Goal: Task Accomplishment & Management: Use online tool/utility

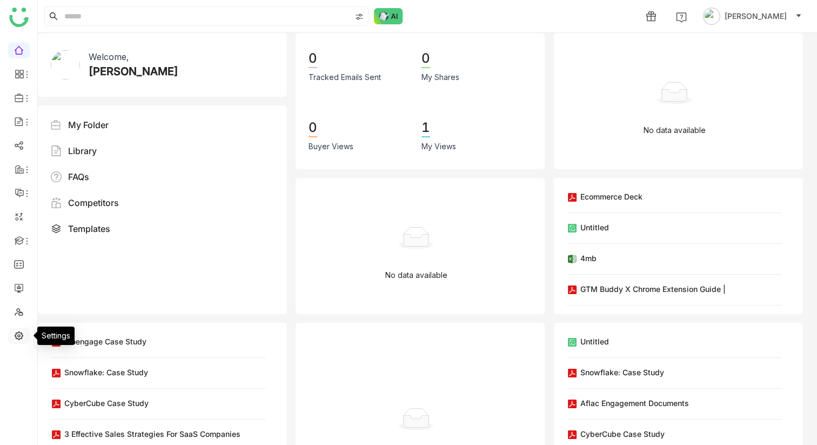
click at [14, 338] on link at bounding box center [19, 334] width 10 height 9
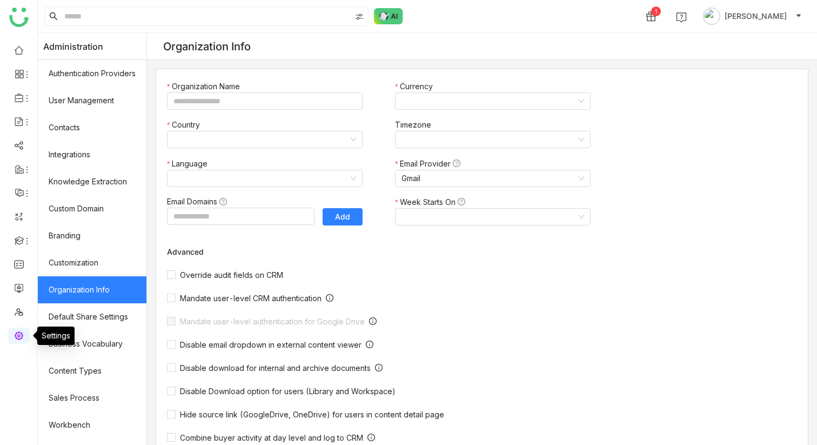
type input "*******"
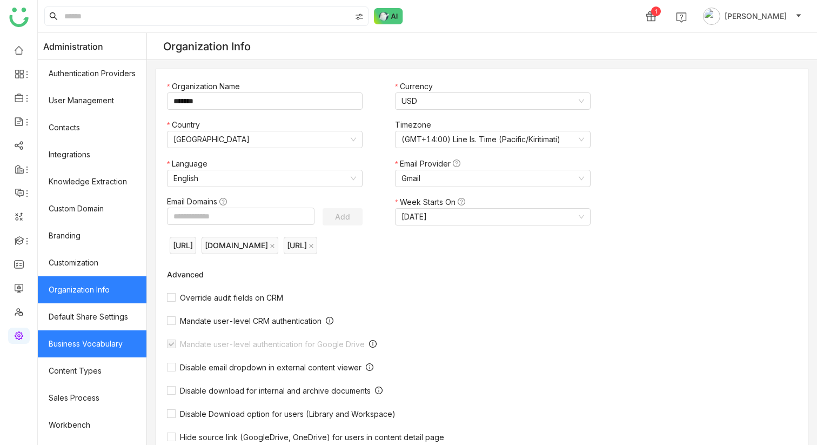
click at [93, 338] on link "Business Vocabulary" at bounding box center [92, 343] width 109 height 27
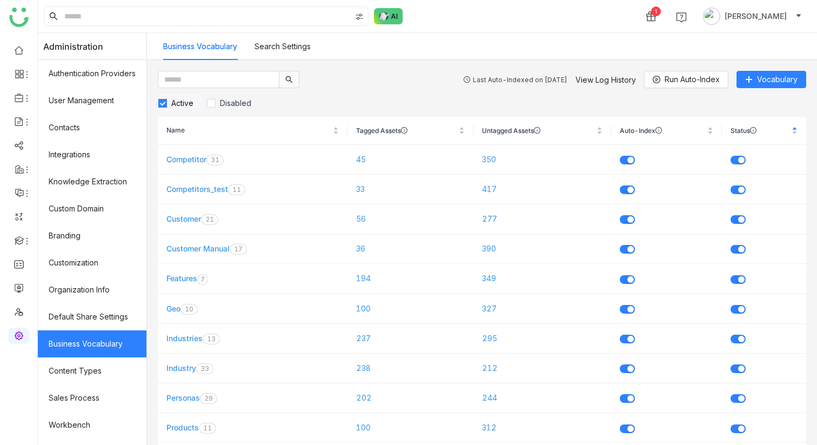
click at [517, 81] on div "Last Auto-Indexed on [DATE]" at bounding box center [520, 80] width 95 height 8
click at [541, 81] on div "Last Auto-Indexed on [DATE]" at bounding box center [520, 80] width 95 height 8
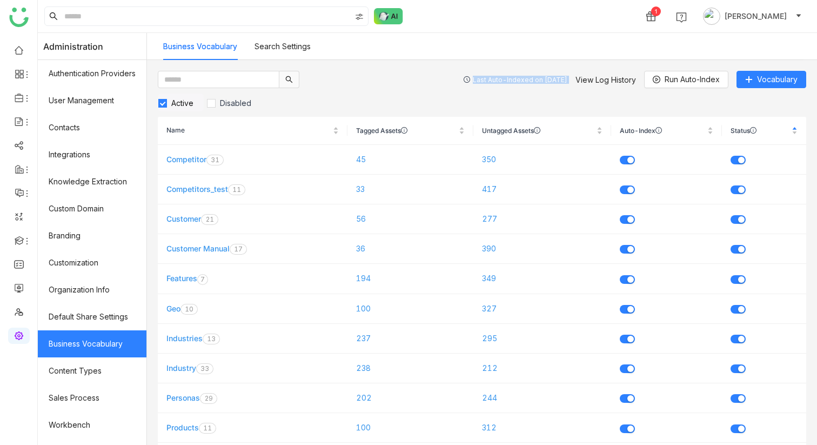
click at [541, 81] on div "Last Auto-Indexed on [DATE]" at bounding box center [520, 80] width 95 height 8
click at [678, 77] on span "Run Auto-Index" at bounding box center [692, 79] width 55 height 12
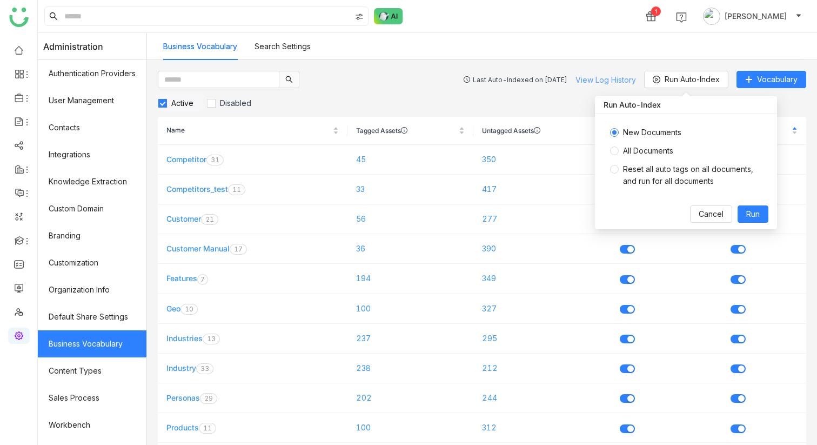
click at [616, 82] on link "View Log History" at bounding box center [605, 79] width 61 height 9
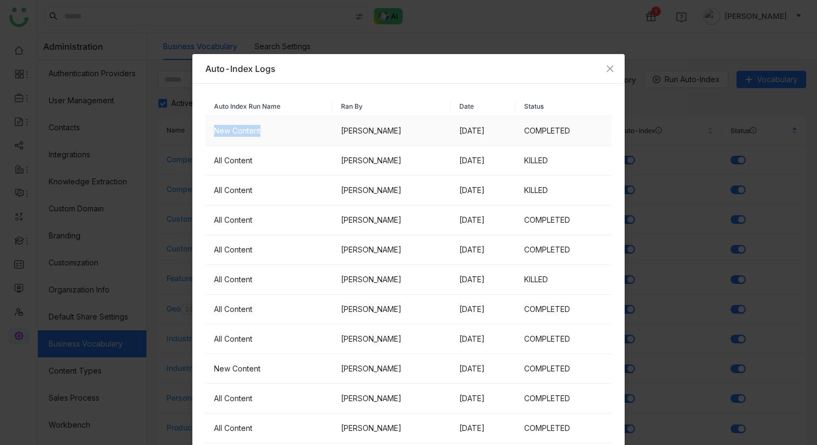
drag, startPoint x: 264, startPoint y: 129, endPoint x: 213, endPoint y: 129, distance: 50.8
click at [212, 129] on td "New Content" at bounding box center [268, 131] width 127 height 30
click at [611, 70] on icon "Close" at bounding box center [610, 68] width 9 height 9
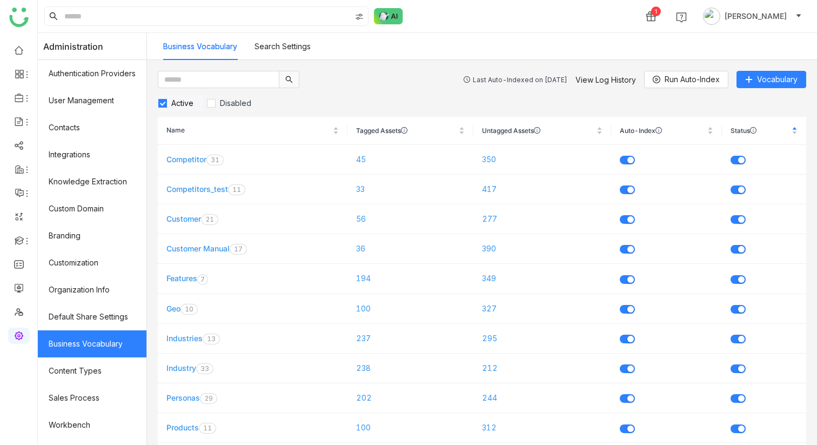
drag, startPoint x: 456, startPoint y: 84, endPoint x: 558, endPoint y: 90, distance: 102.3
click at [556, 88] on gtmb-vocabulary-listing "Last Auto-Indexed on [DATE] View Log History Run Auto-Index Vocabulary Active D…" at bounding box center [482, 444] width 648 height 747
click at [550, 80] on div "Last Auto-Indexed on [DATE]" at bounding box center [520, 80] width 95 height 8
click at [482, 83] on div "Last Auto-Indexed on [DATE]" at bounding box center [520, 80] width 95 height 8
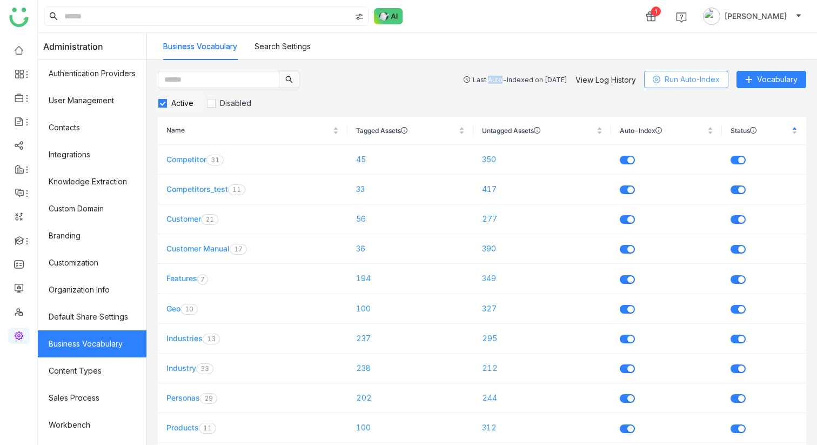
click at [670, 78] on span "Run Auto-Index" at bounding box center [692, 79] width 55 height 12
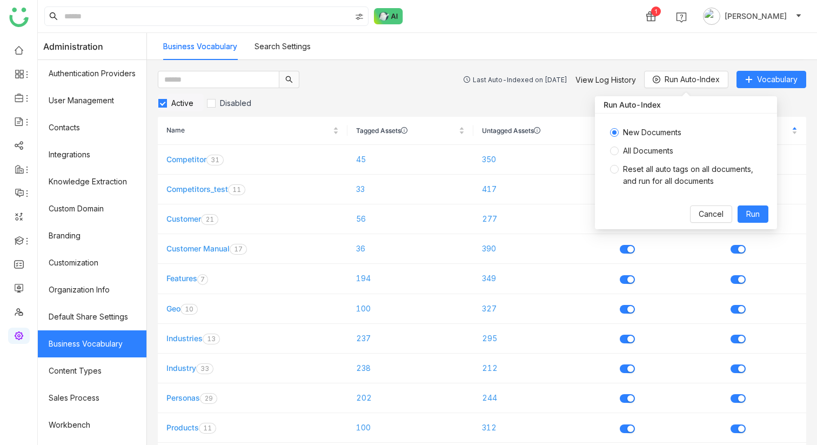
click at [515, 111] on div "Active Disabled" at bounding box center [482, 102] width 648 height 18
